Goal: Book appointment/travel/reservation

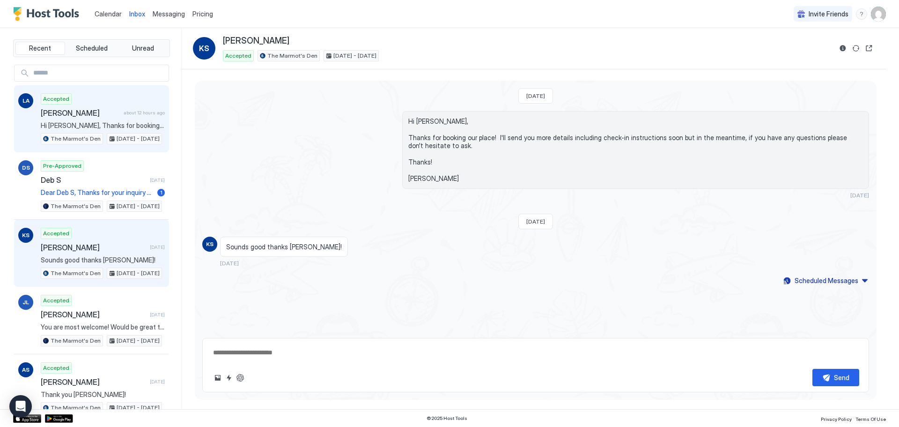
click at [98, 117] on span "[PERSON_NAME]" at bounding box center [80, 112] width 79 height 9
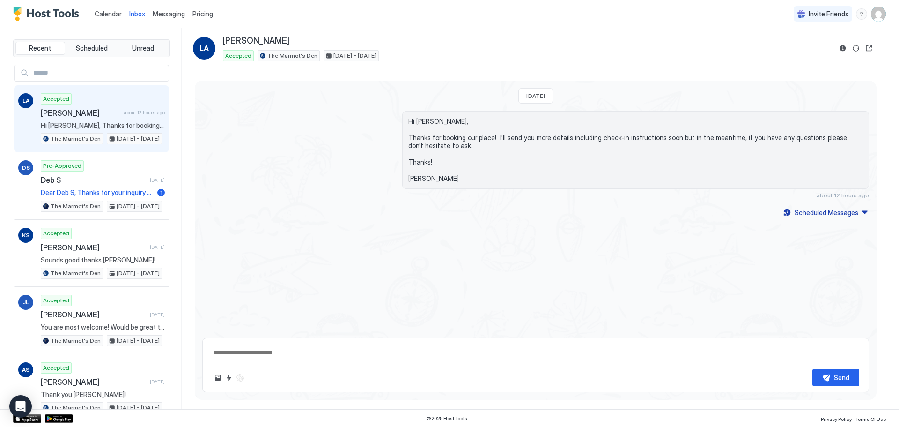
click at [104, 12] on span "Calendar" at bounding box center [108, 14] width 27 height 8
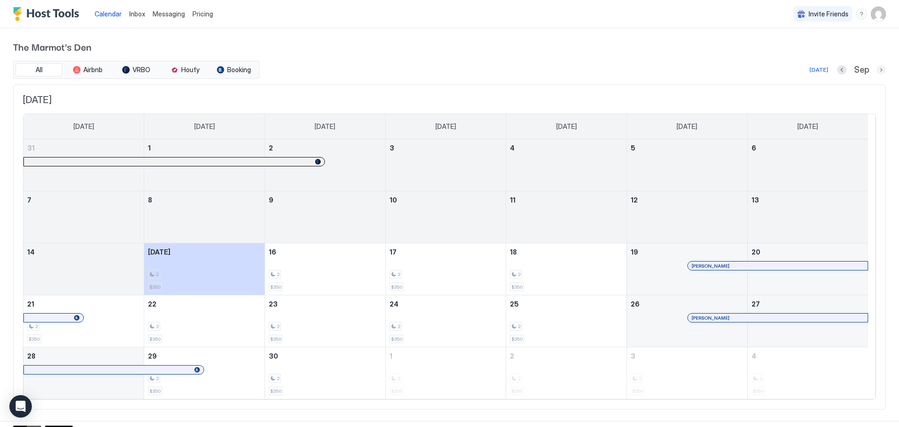
click at [877, 69] on button "Next month" at bounding box center [881, 69] width 9 height 9
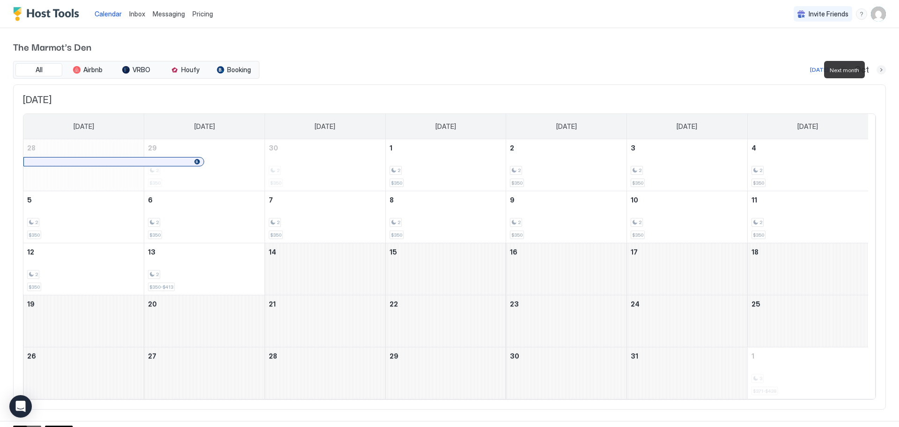
click at [877, 69] on button "Next month" at bounding box center [881, 69] width 9 height 9
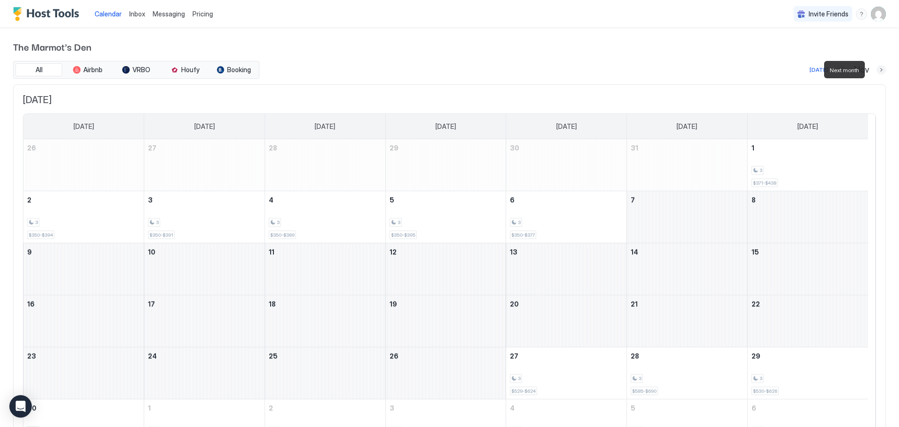
click at [877, 69] on button "Next month" at bounding box center [881, 69] width 9 height 9
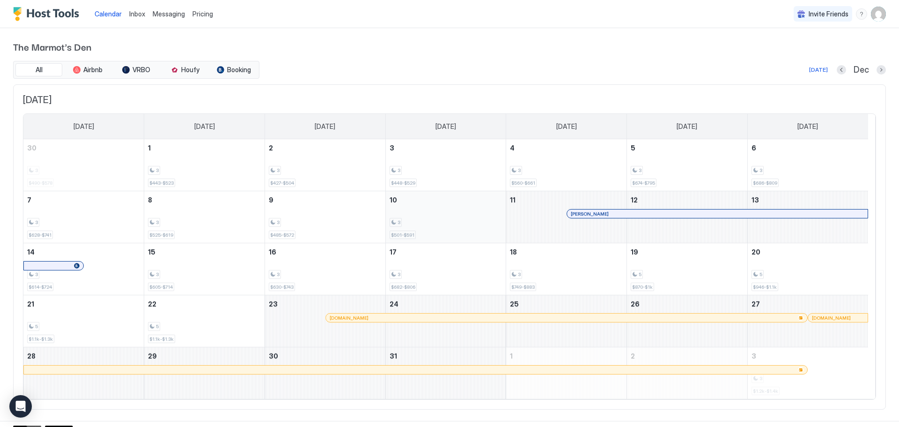
click at [458, 218] on div "3" at bounding box center [446, 222] width 113 height 9
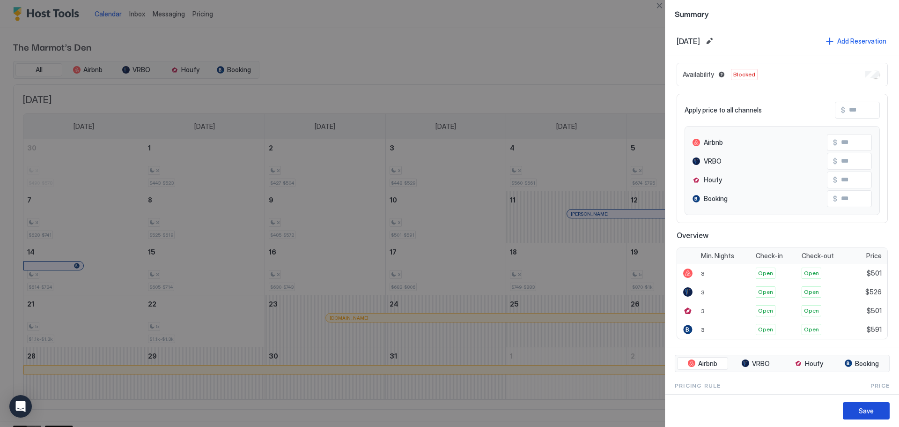
click at [865, 406] on div "Save" at bounding box center [866, 411] width 15 height 10
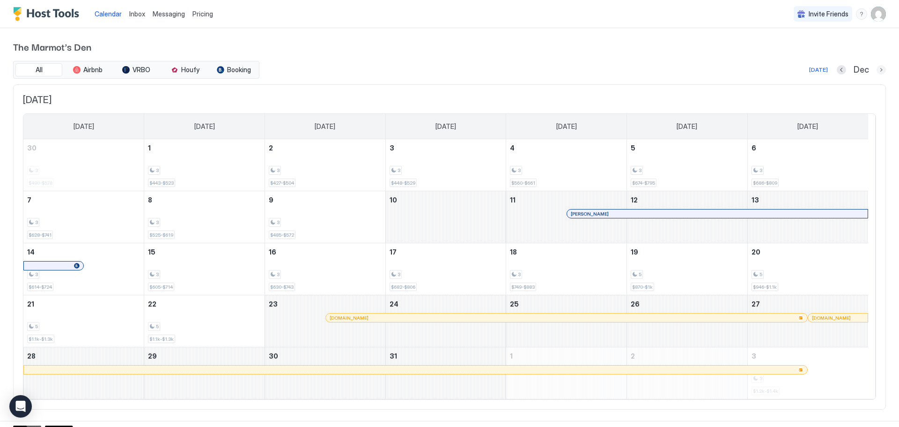
click at [877, 70] on button "Next month" at bounding box center [881, 69] width 9 height 9
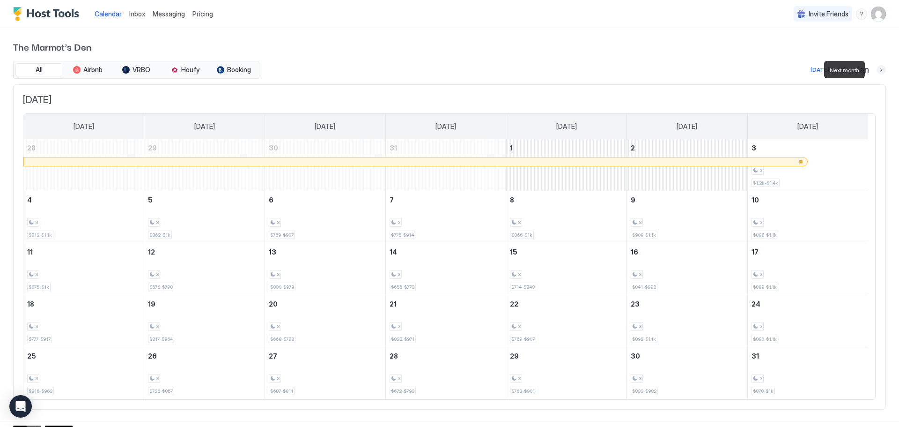
click at [877, 70] on button "Next month" at bounding box center [881, 69] width 9 height 9
